Goal: Find specific page/section: Find specific page/section

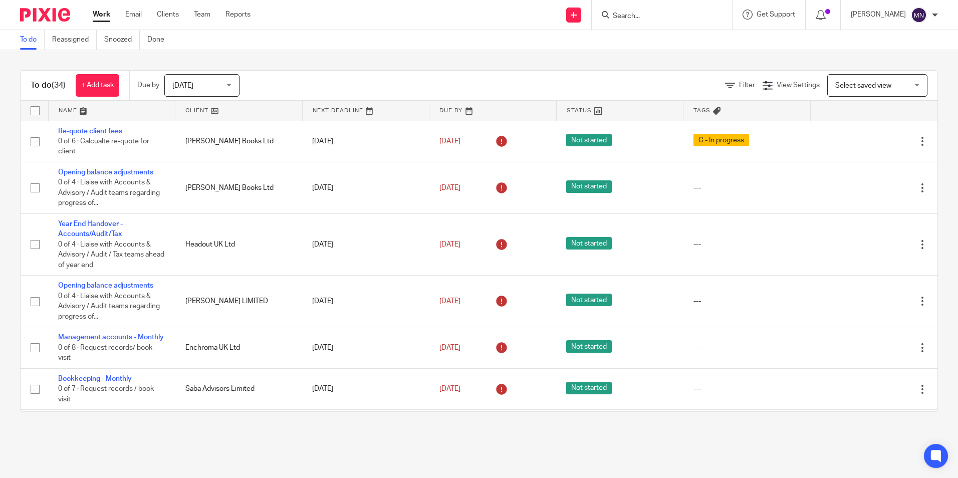
click at [650, 11] on form at bounding box center [665, 15] width 107 height 13
click at [650, 16] on input "Search" at bounding box center [657, 16] width 90 height 9
type input "hoonar"
click at [690, 38] on link at bounding box center [680, 39] width 141 height 15
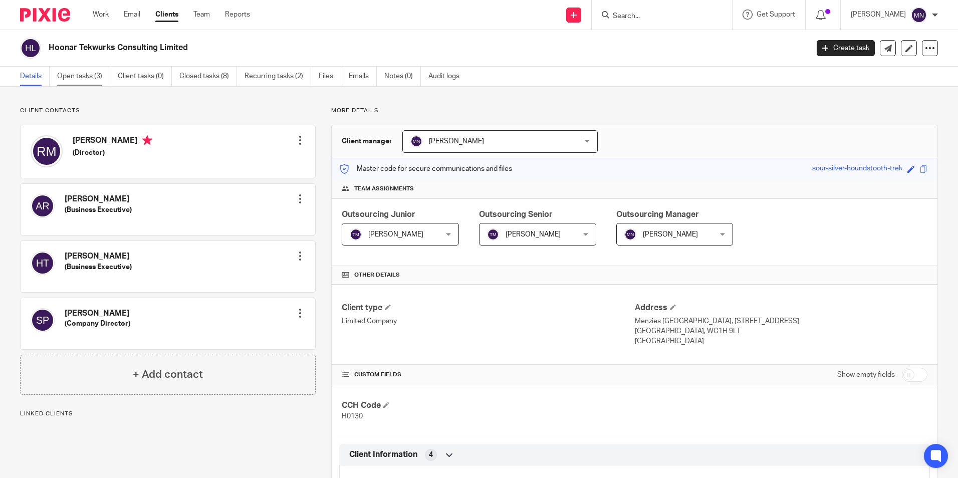
click at [78, 74] on link "Open tasks (3)" at bounding box center [83, 77] width 53 height 20
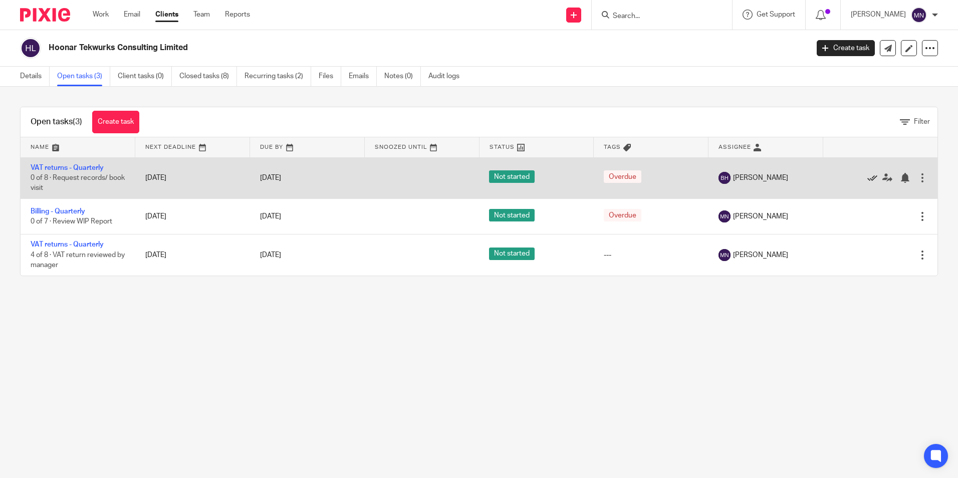
click at [867, 180] on icon at bounding box center [872, 178] width 10 height 10
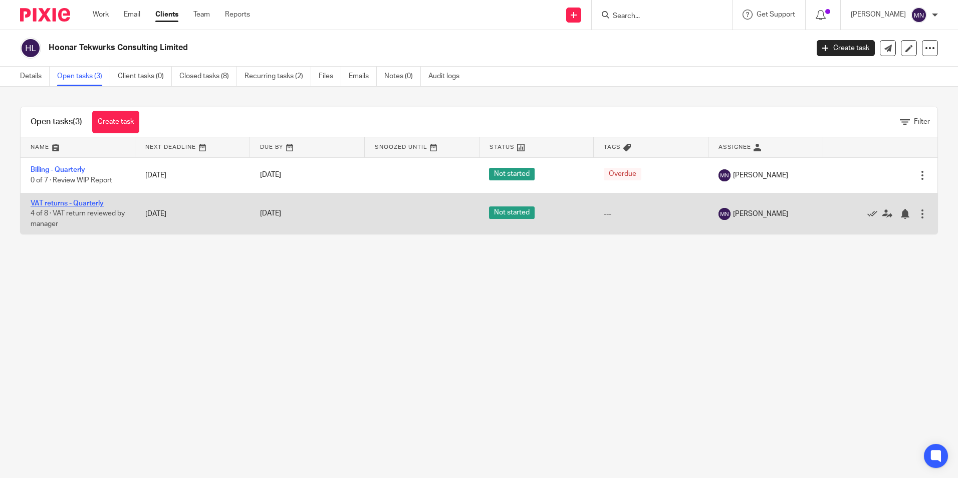
click at [72, 201] on link "VAT returns - Quarterly" at bounding box center [67, 203] width 73 height 7
